Goal: Use online tool/utility: Use online tool/utility

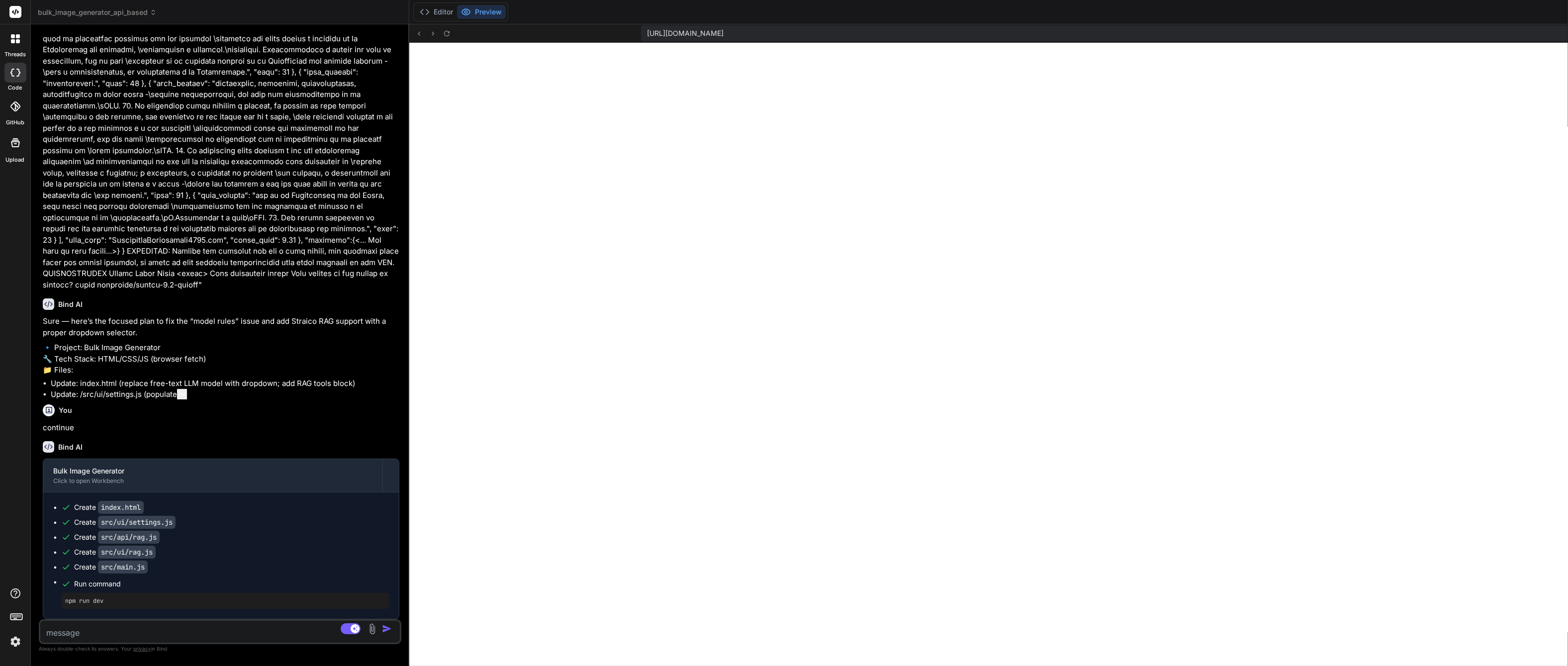
scroll to position [3189, 0]
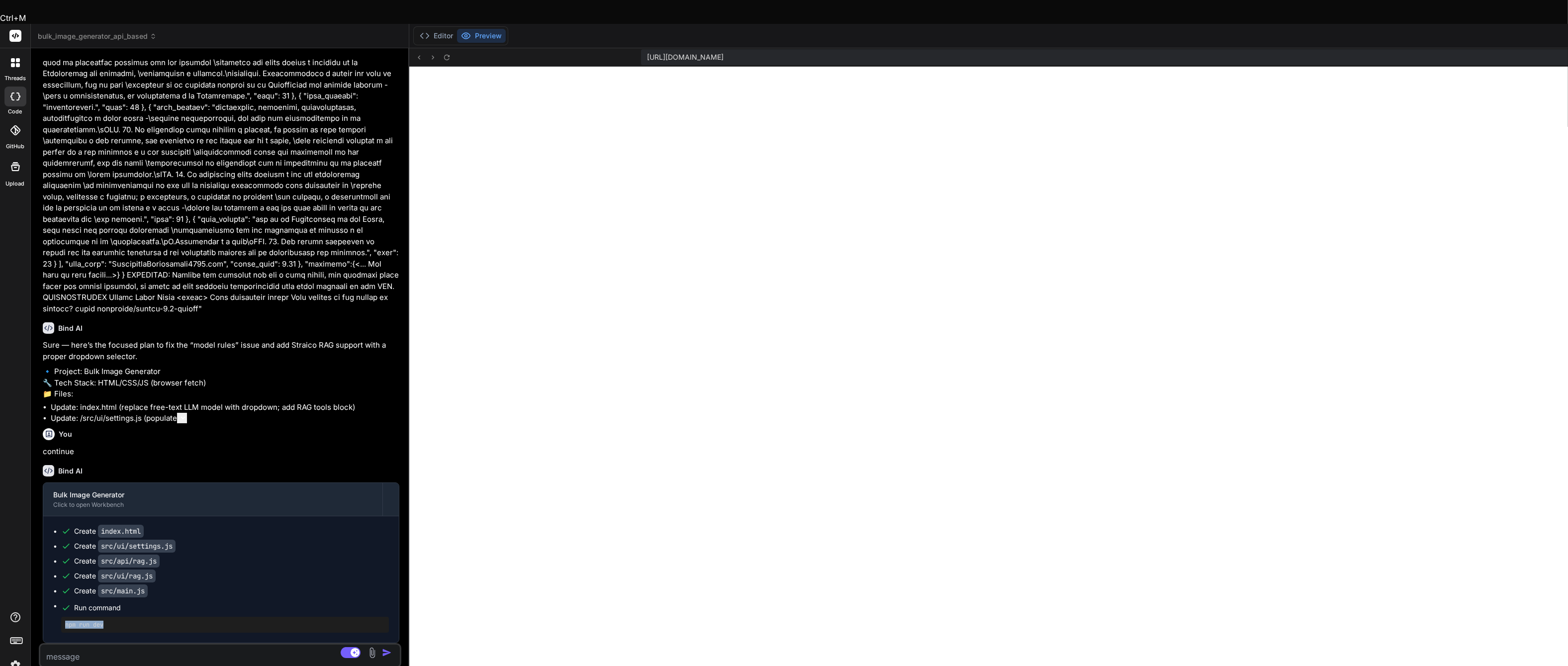
drag, startPoint x: 116, startPoint y: 607, endPoint x: 51, endPoint y: 611, distance: 65.1
click at [51, 611] on div "Create index.html Create src/ui/settings.js Create src/api/rag.js Create src/ui…" at bounding box center [221, 580] width 355 height 127
click at [77, 621] on pre "npm run dev" at bounding box center [225, 625] width 320 height 8
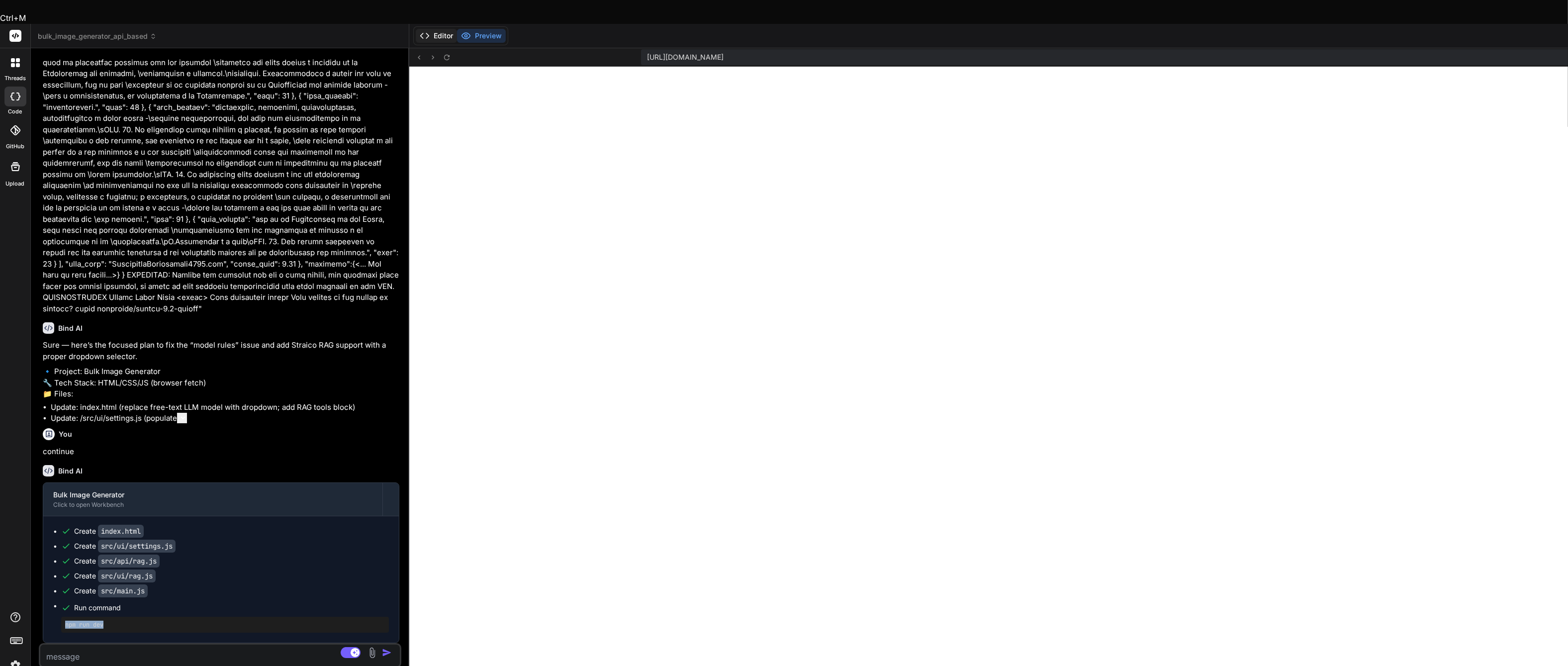
click at [442, 29] on button "Editor" at bounding box center [436, 36] width 41 height 14
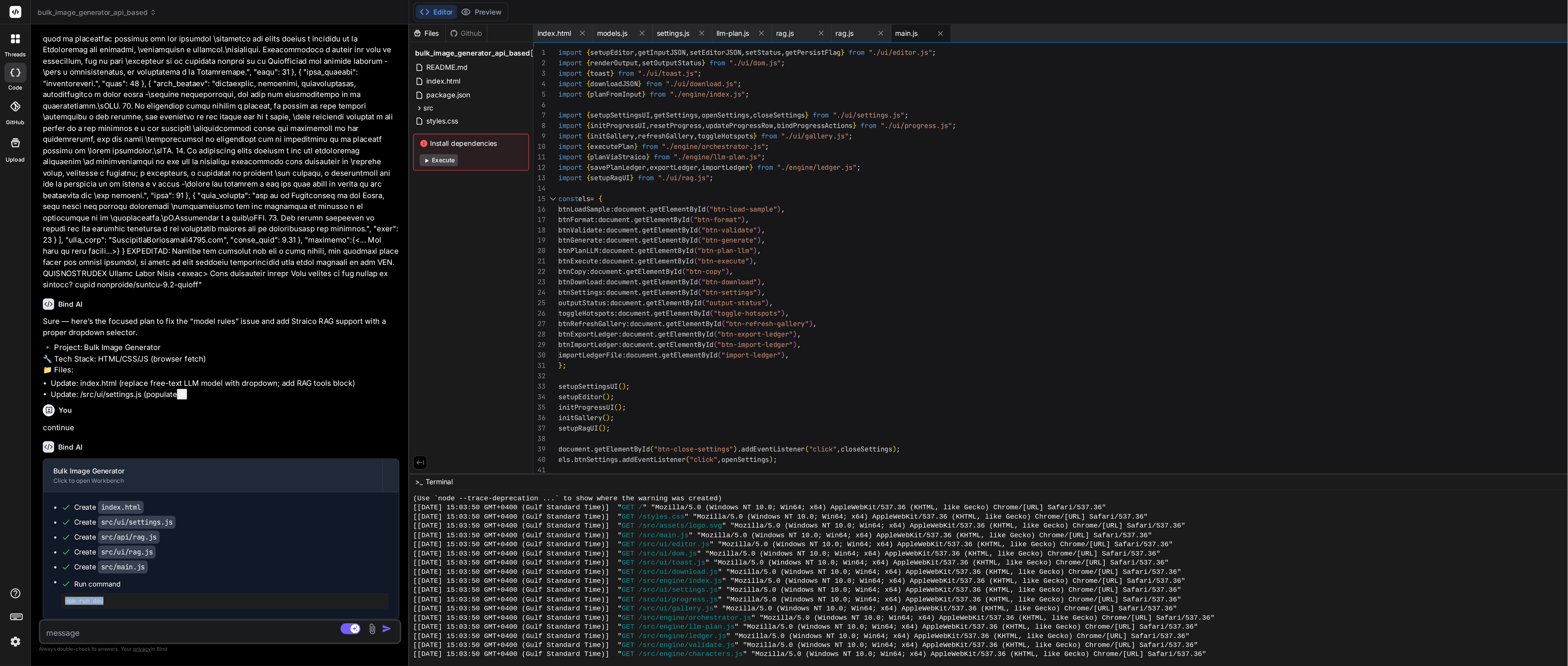
scroll to position [384, 0]
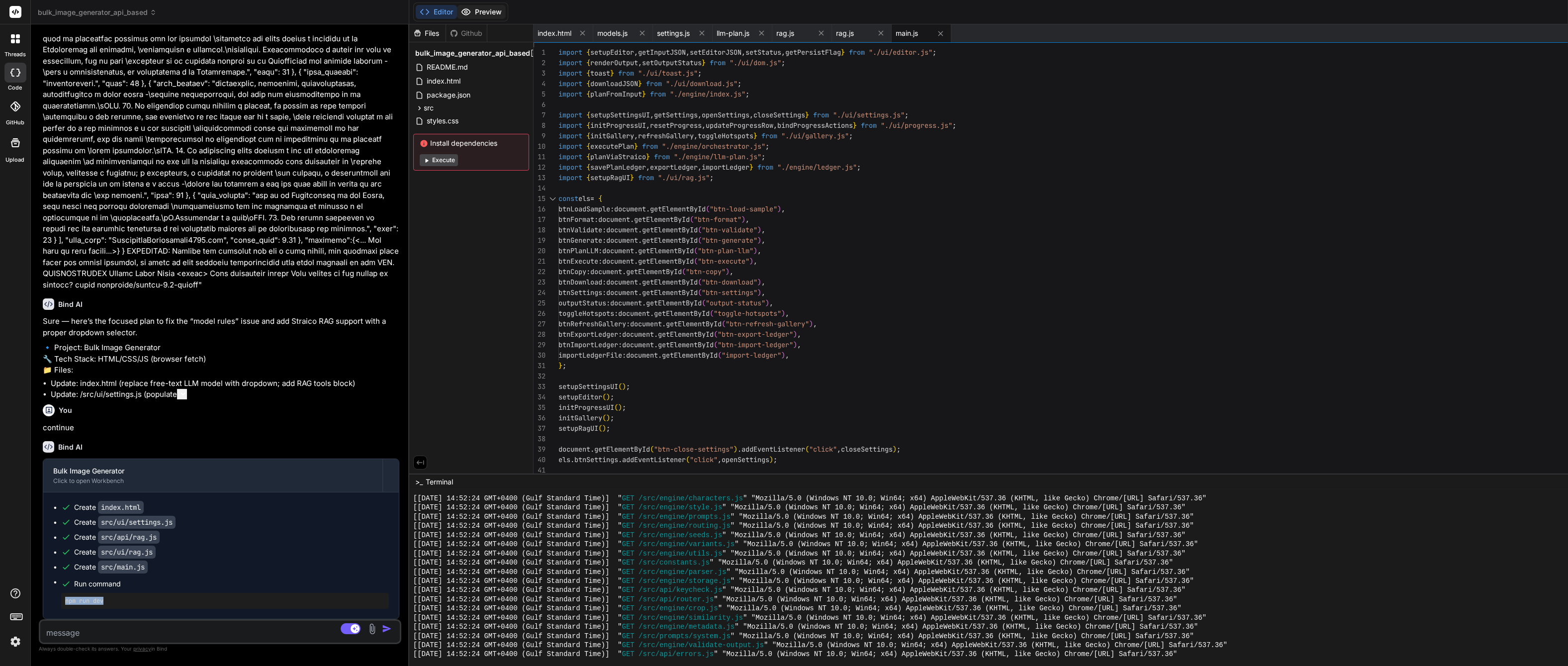
click at [492, 12] on button "Preview" at bounding box center [481, 11] width 49 height 14
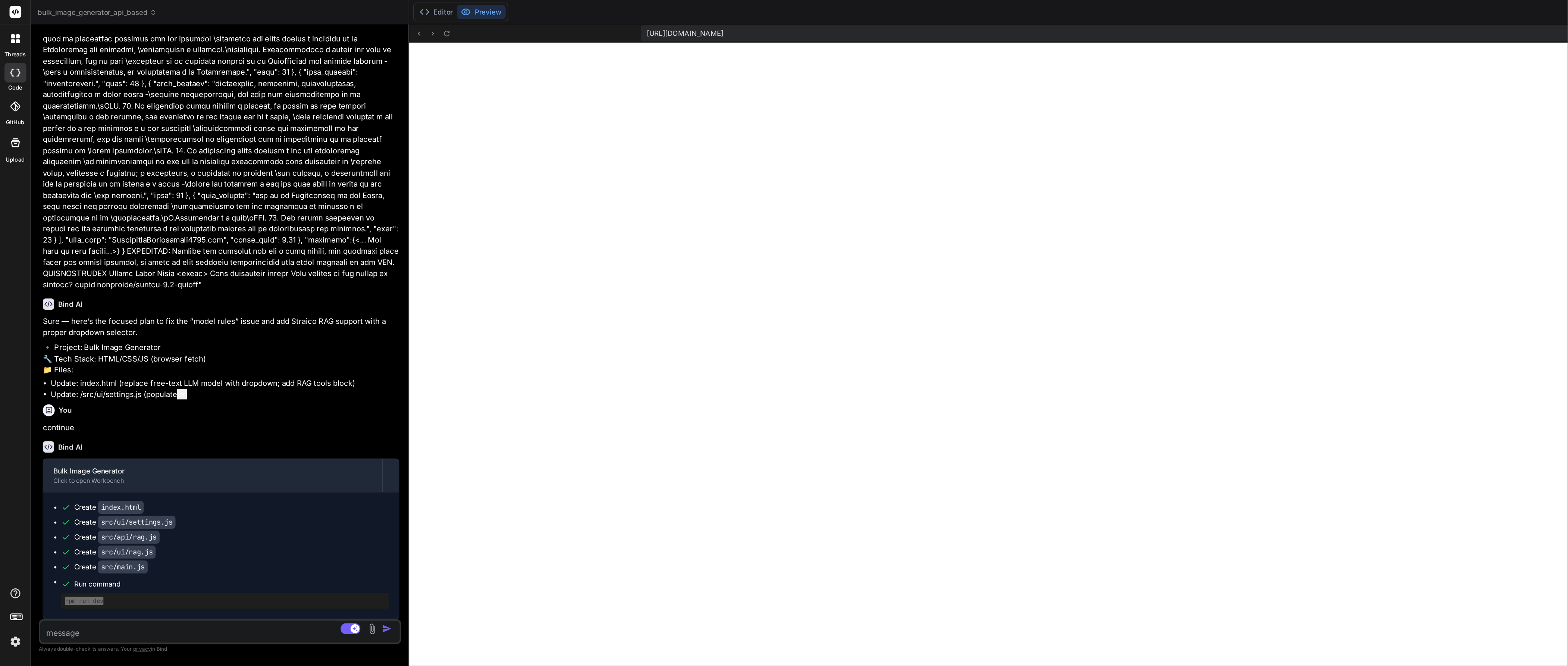
scroll to position [374, 0]
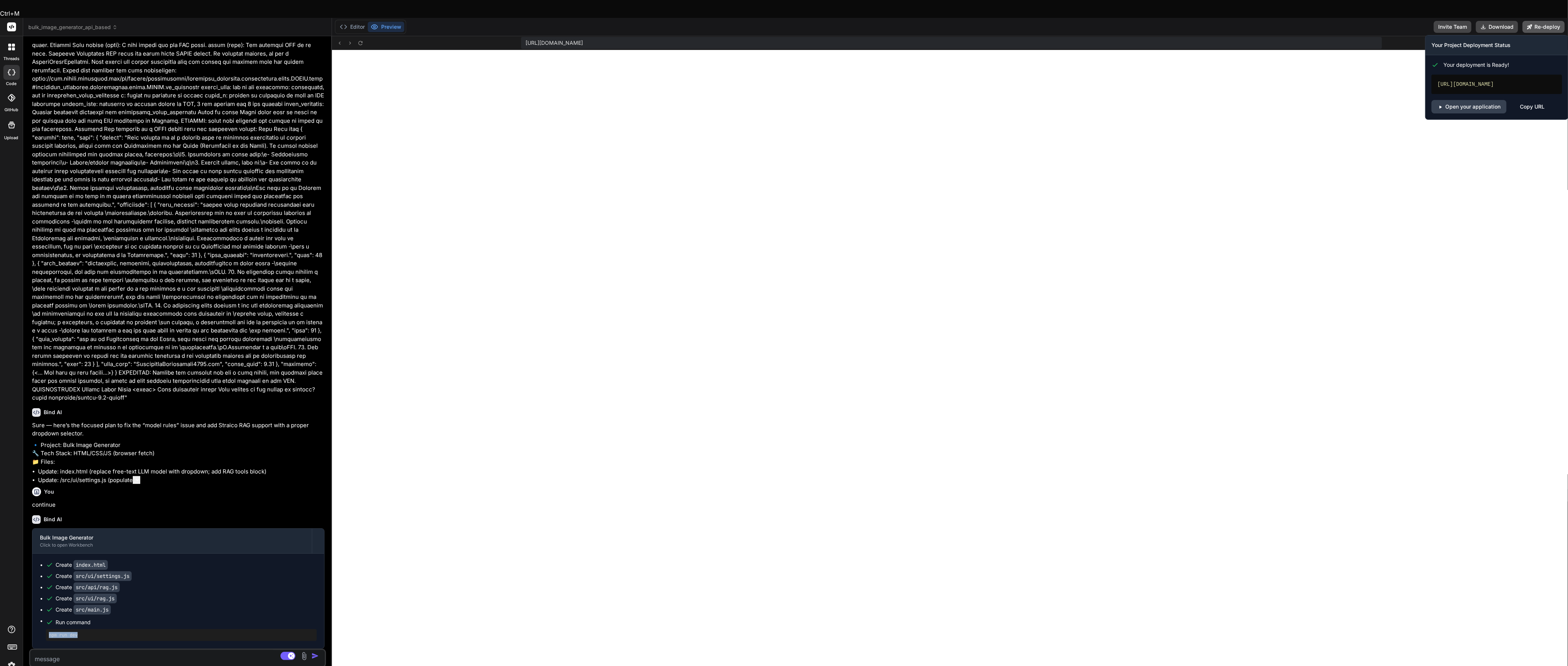
click at [1175, 21] on button "Re-deploy" at bounding box center [1543, 27] width 42 height 12
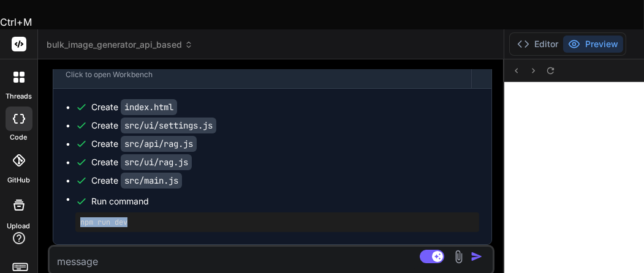
scroll to position [4248, 0]
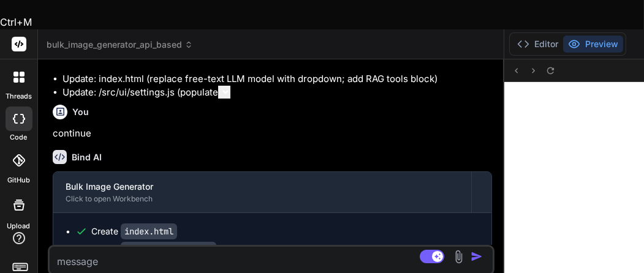
click at [191, 39] on span "bulk_image_generator_api_based" at bounding box center [120, 45] width 146 height 12
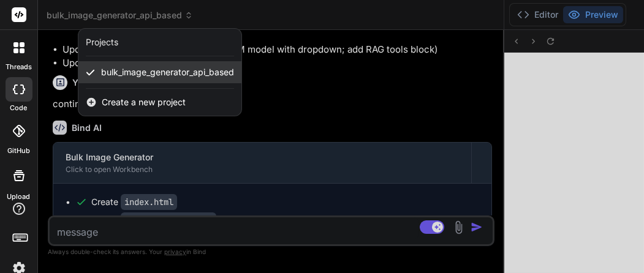
click at [194, 76] on span "bulk_image_generator_api_based" at bounding box center [167, 72] width 133 height 12
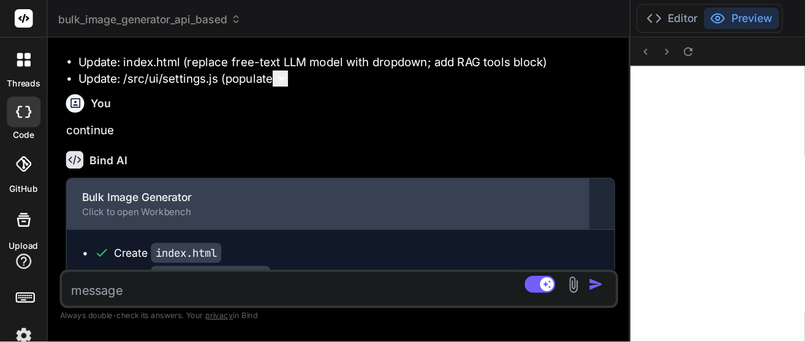
scroll to position [4452, 0]
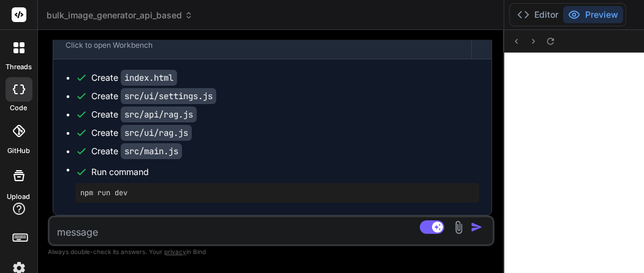
click at [105, 192] on pre "npm run dev" at bounding box center [277, 193] width 394 height 10
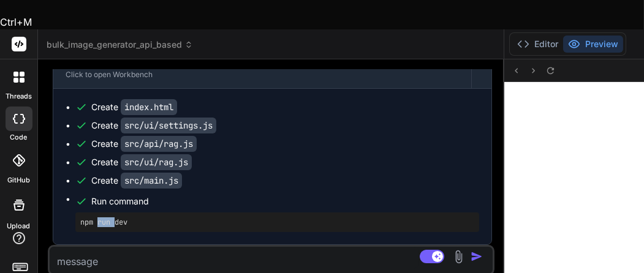
click at [105, 218] on pre "npm run dev" at bounding box center [277, 223] width 394 height 10
copy div "npm run dev 🎉 Your Preview is Ready! Tap to view your project preview View Prev…"
click at [124, 245] on div "Source GPT 5 Thin.. Agent Mode. When this toggle is activated, AI automatically…" at bounding box center [271, 260] width 447 height 31
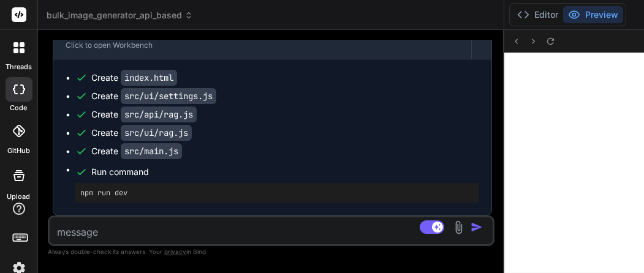
click at [106, 195] on pre "npm run dev" at bounding box center [277, 193] width 394 height 10
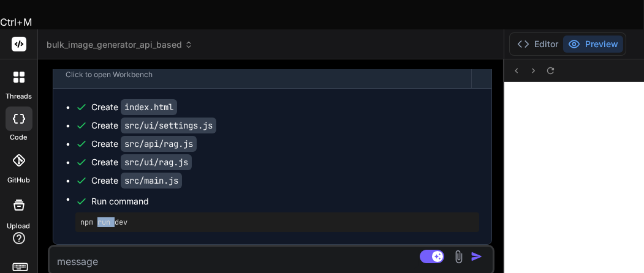
click at [106, 218] on pre "npm run dev" at bounding box center [277, 223] width 394 height 10
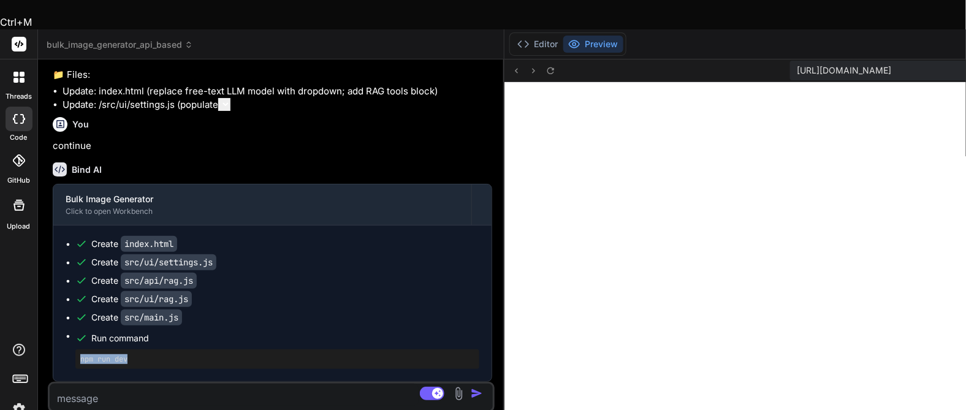
scroll to position [783, 0]
type textarea "x"
click at [547, 36] on button "Editor" at bounding box center [537, 44] width 51 height 17
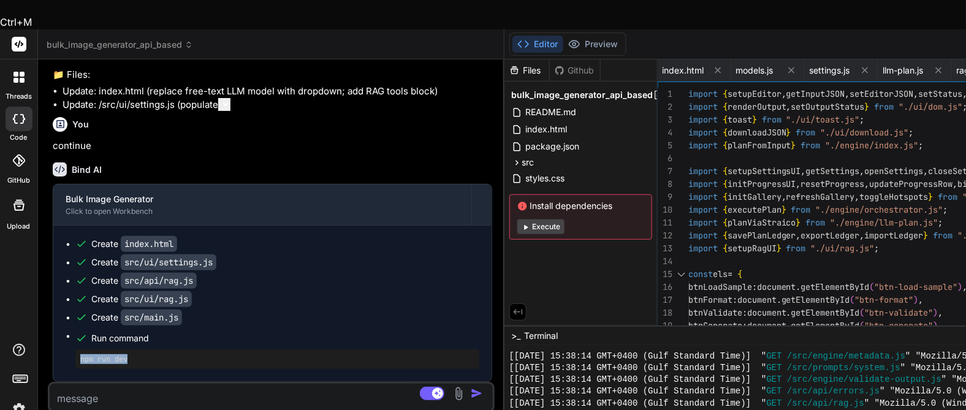
scroll to position [6499, 0]
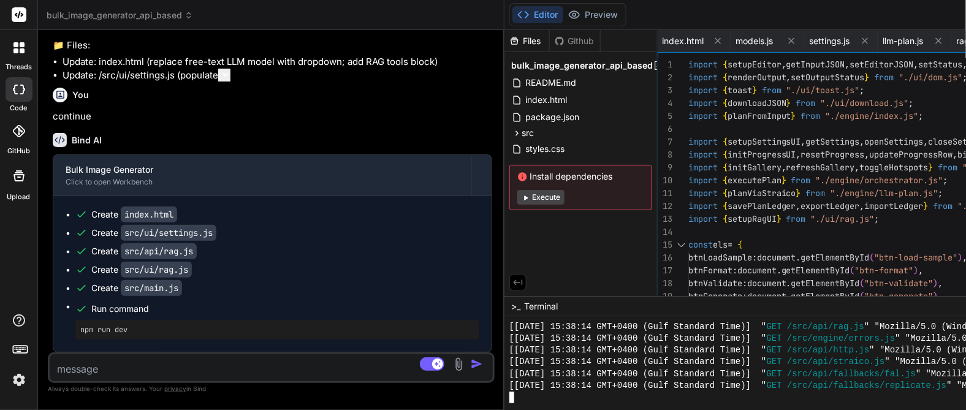
type textarea "npm run dev"
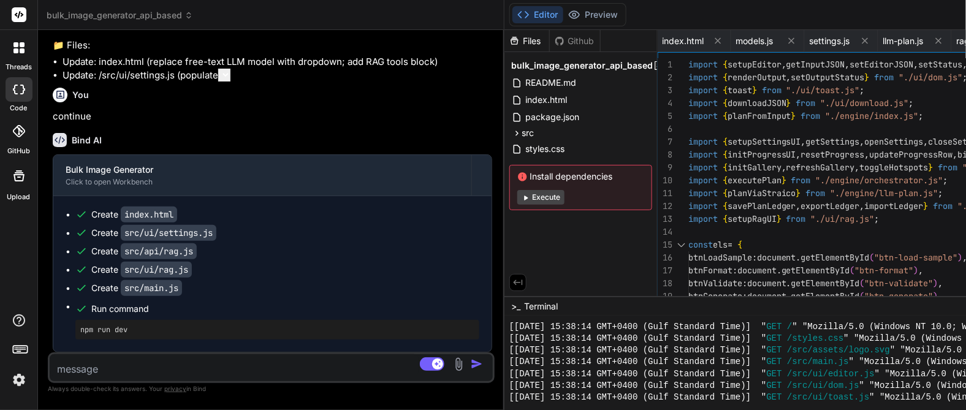
scroll to position [6510, 0]
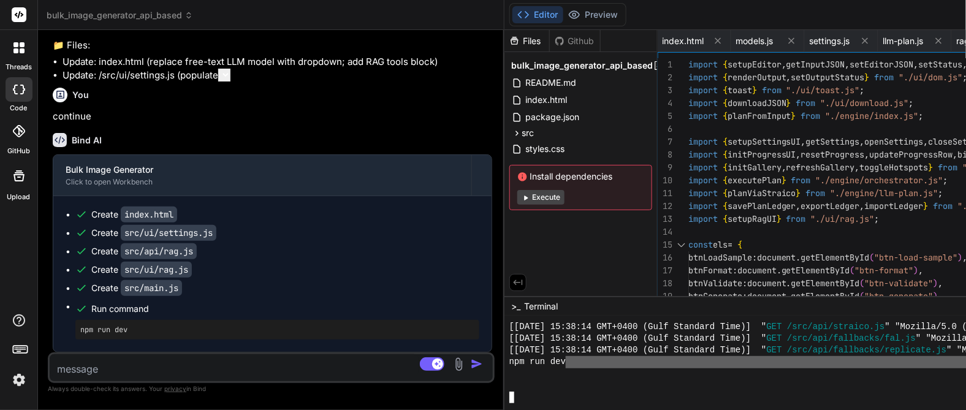
drag, startPoint x: 568, startPoint y: 365, endPoint x: 482, endPoint y: 379, distance: 87.6
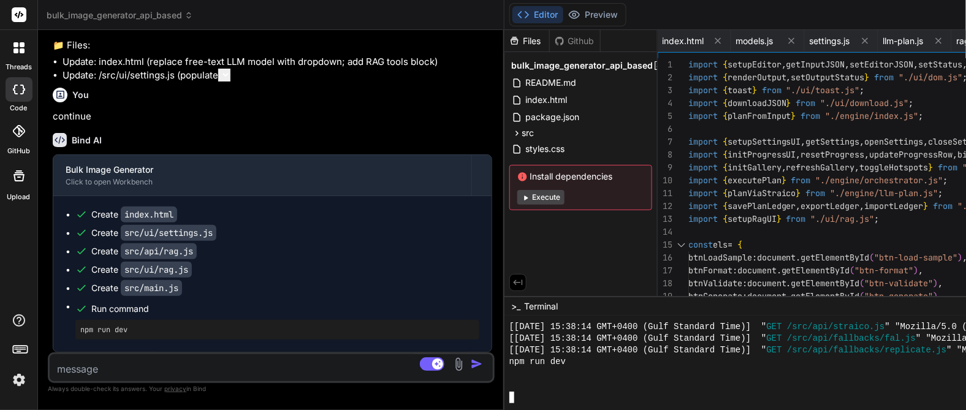
click at [533, 197] on button "Execute" at bounding box center [540, 197] width 47 height 15
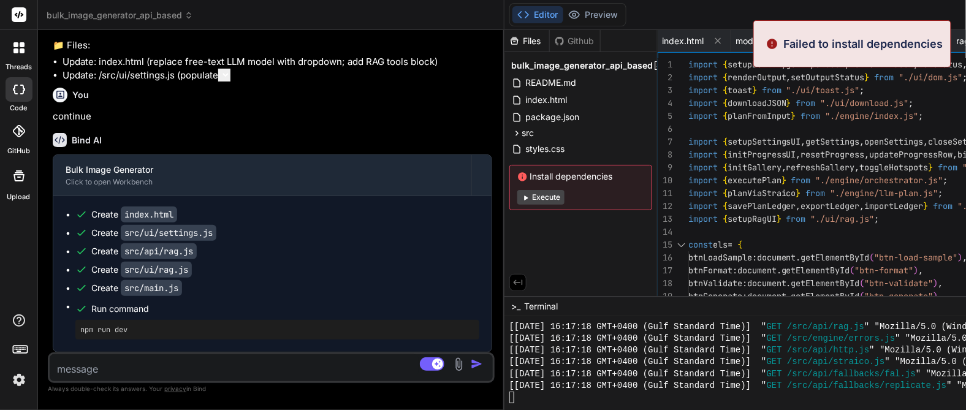
scroll to position [8029, 0]
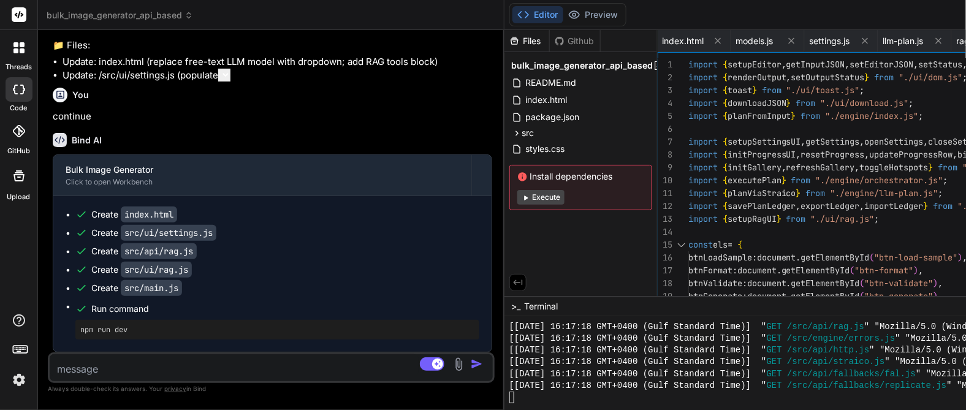
click at [549, 195] on button "Execute" at bounding box center [540, 197] width 47 height 15
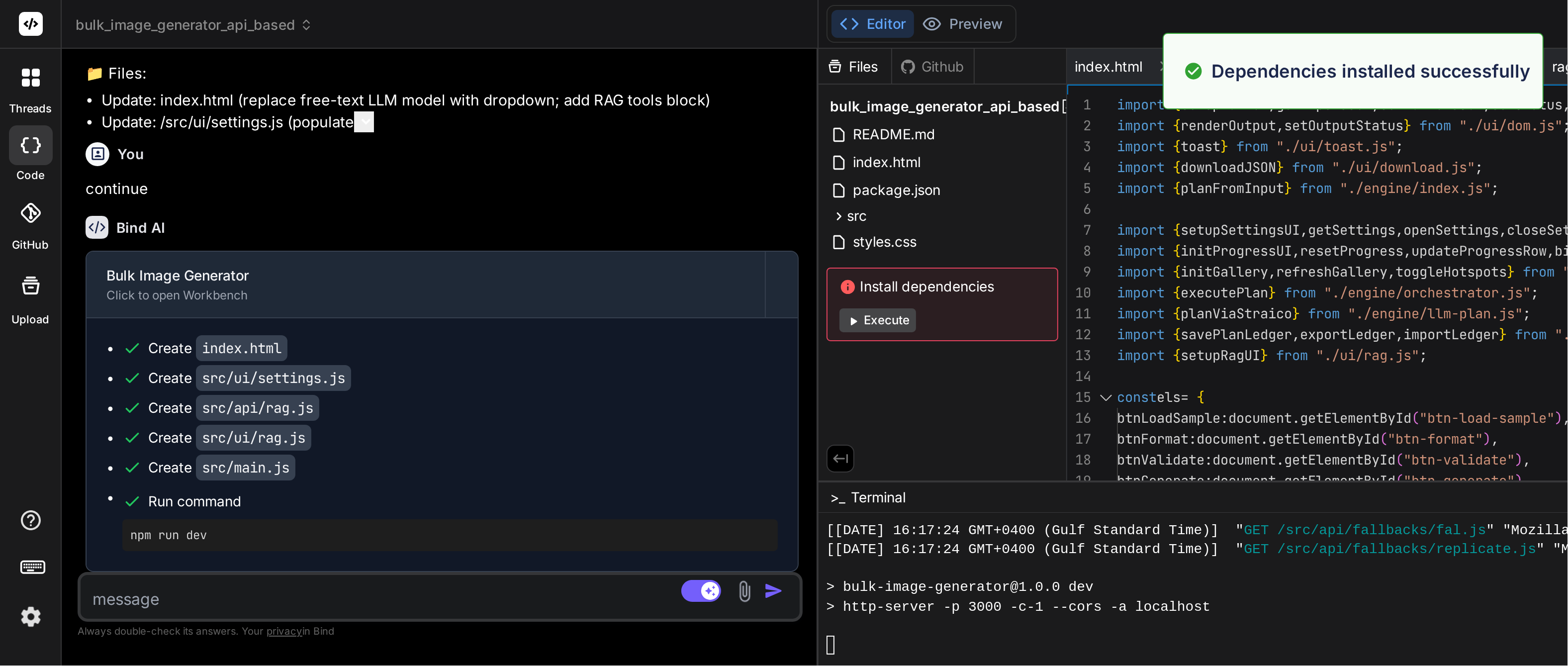
scroll to position [7234, 0]
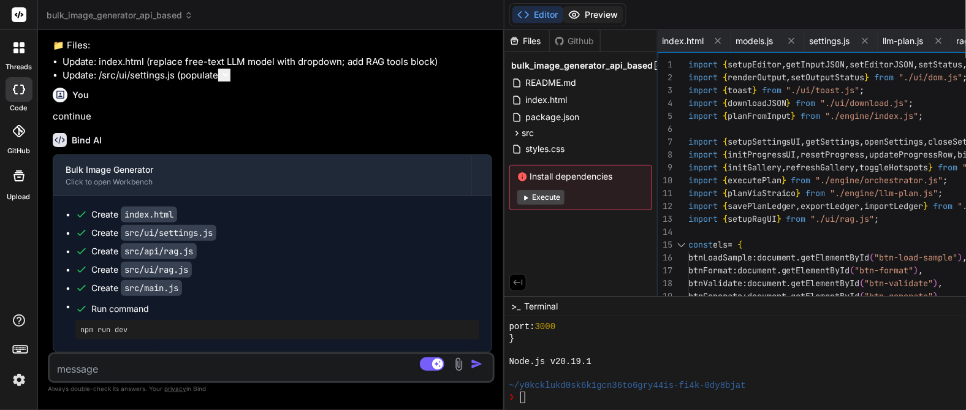
click at [596, 10] on button "Preview" at bounding box center [593, 14] width 60 height 17
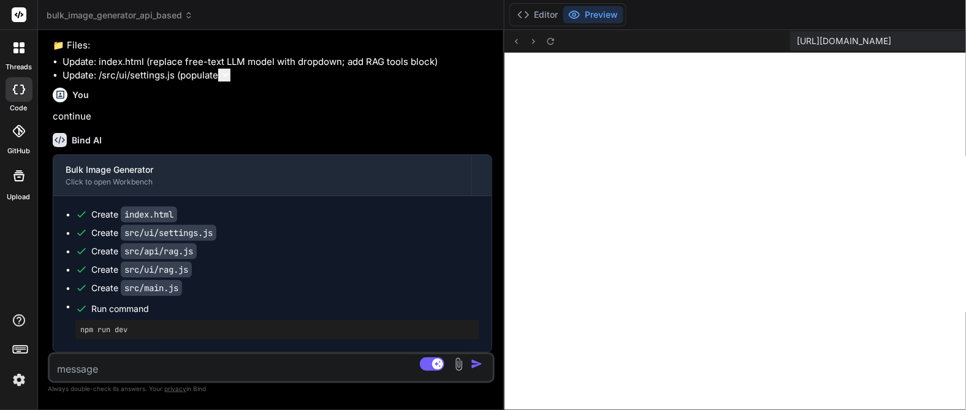
click at [878, 42] on span "[URL][DOMAIN_NAME]" at bounding box center [844, 41] width 94 height 12
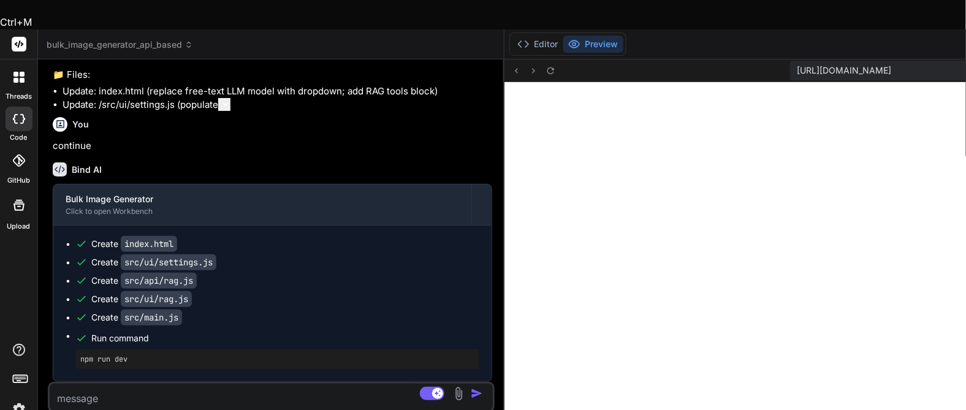
copy span "y0kcklukd0sk6k1gcn36to6gry44is"
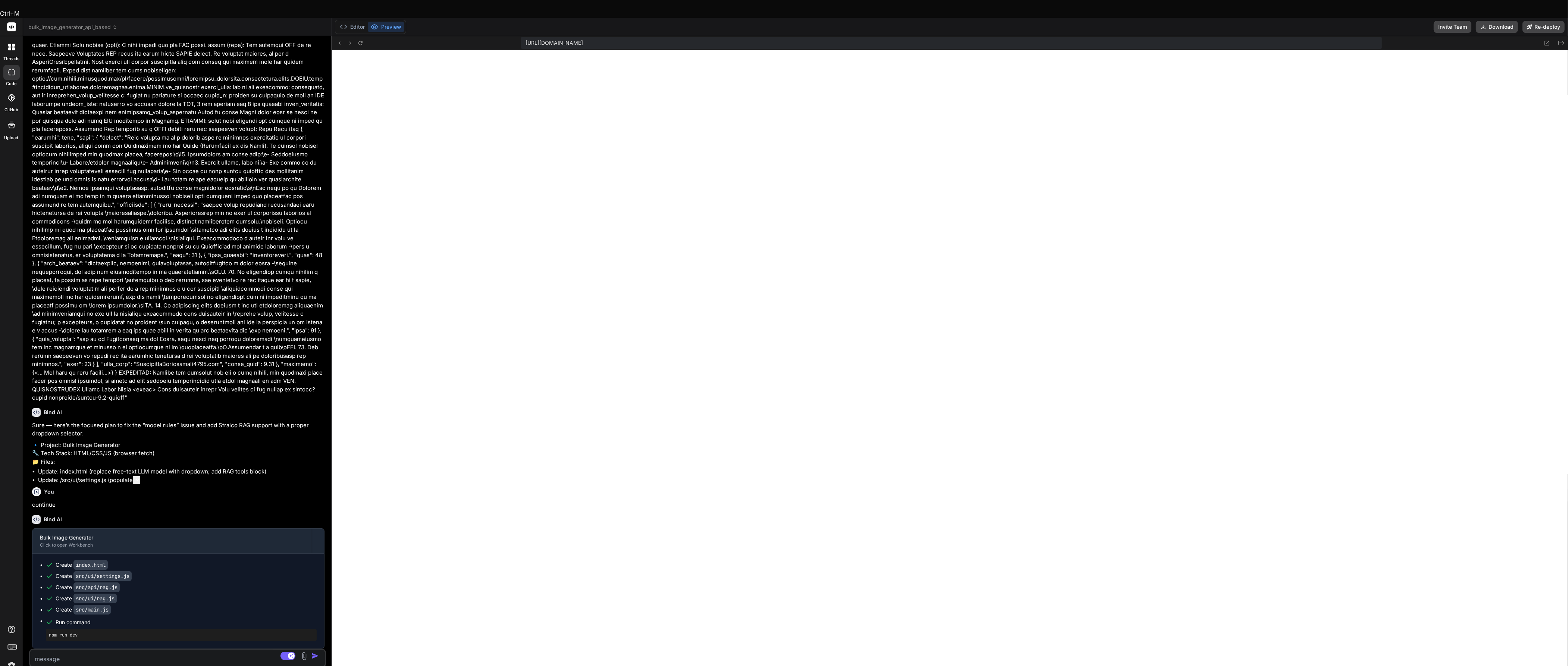
scroll to position [5480, 0]
click at [1175, 21] on button "Re-deploy" at bounding box center [1543, 27] width 42 height 12
type textarea "x"
